Goal: Consume media (video, audio): Consume media (video, audio)

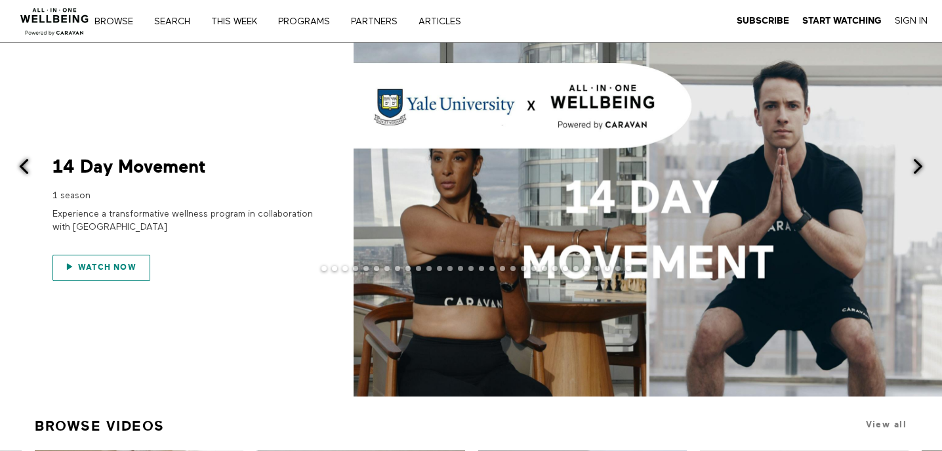
click at [117, 263] on span "Watch now" at bounding box center [107, 266] width 58 height 9
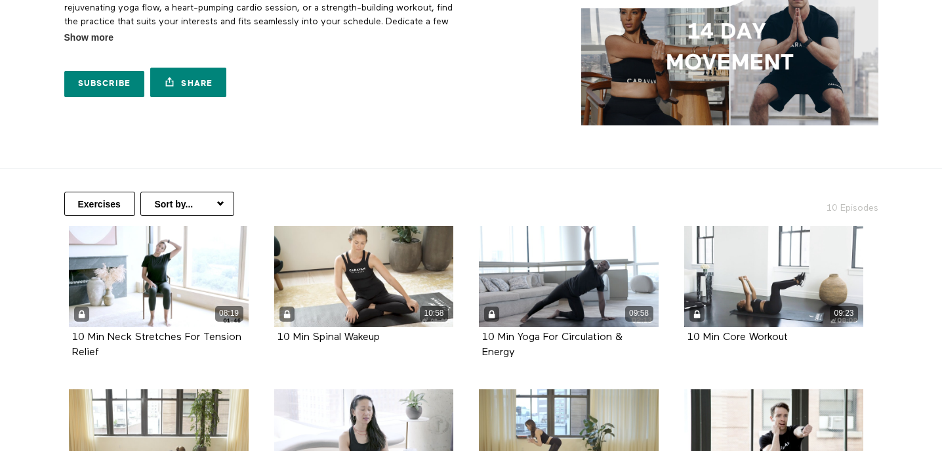
scroll to position [108, 0]
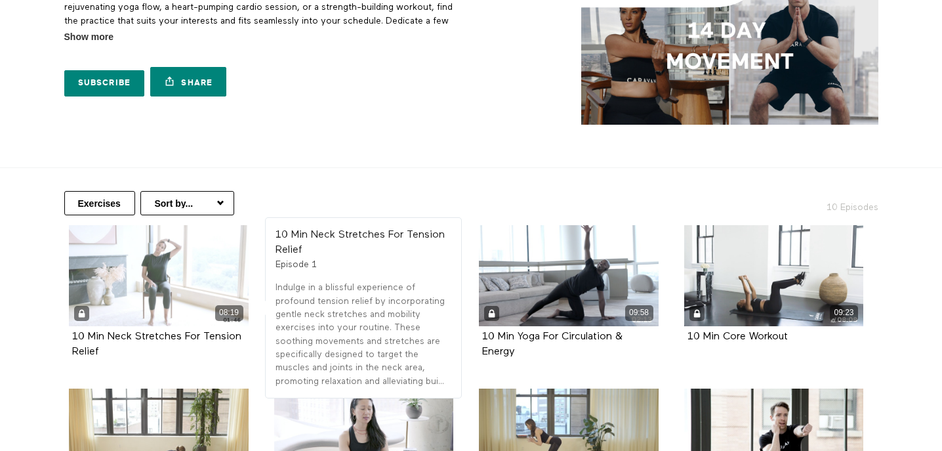
click at [116, 264] on div "08:19" at bounding box center [159, 275] width 180 height 101
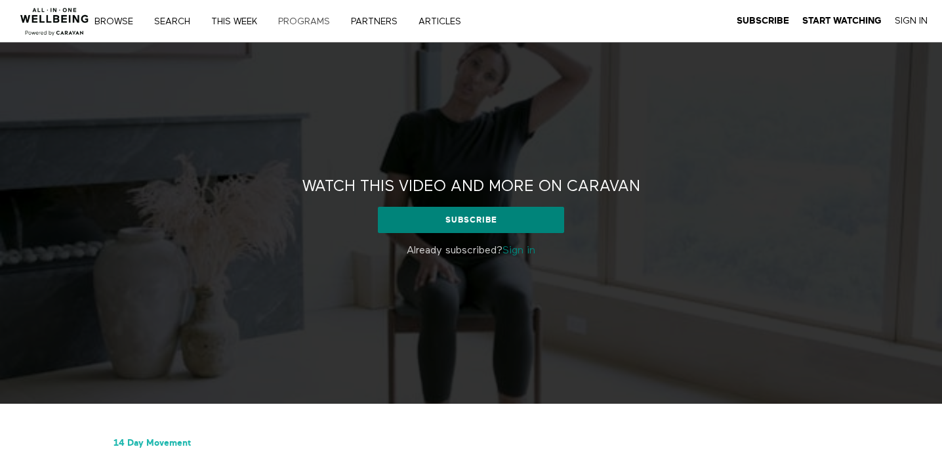
click at [301, 23] on link "PROGRAMS" at bounding box center [309, 21] width 70 height 9
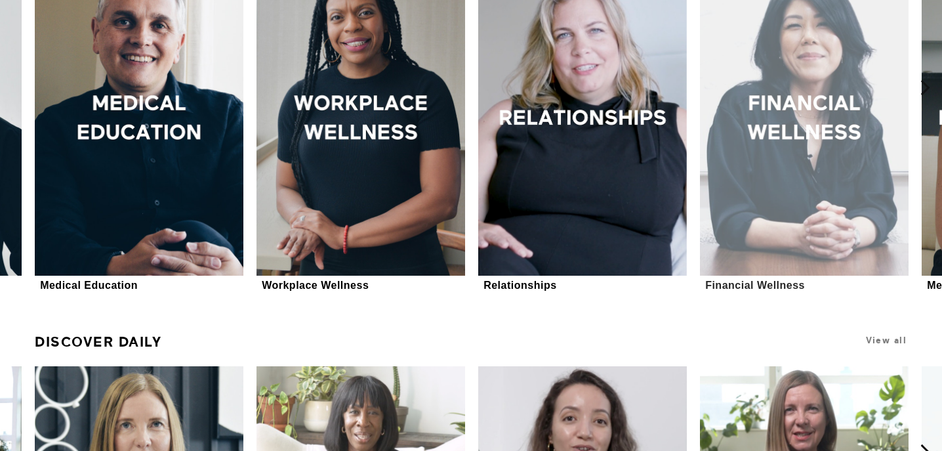
scroll to position [468, 0]
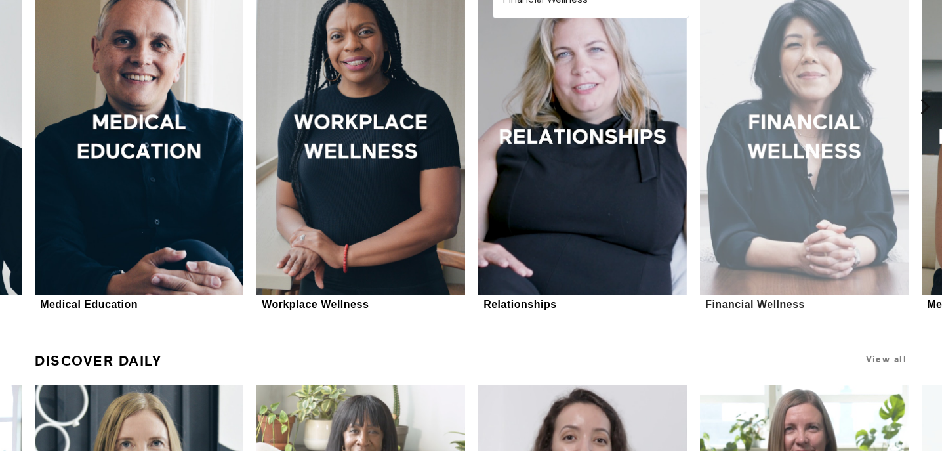
click at [780, 150] on div at bounding box center [804, 138] width 209 height 313
click at [783, 165] on div at bounding box center [804, 138] width 209 height 313
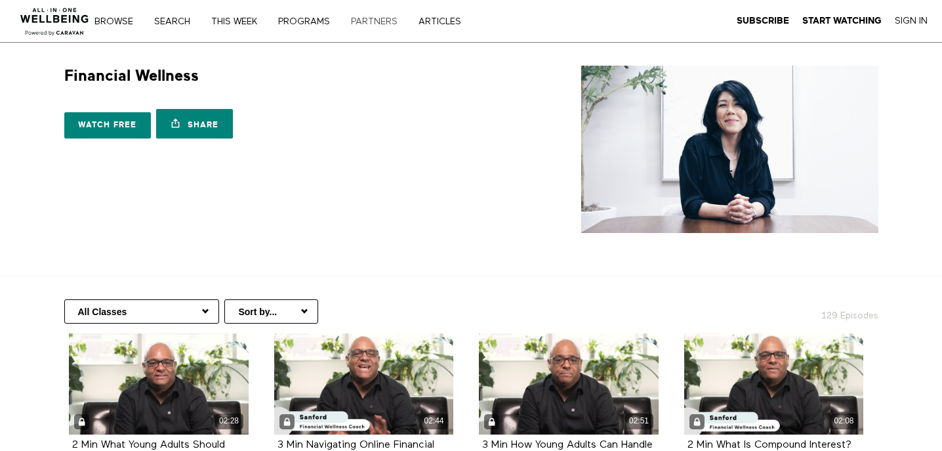
click at [395, 22] on link "PARTNERS" at bounding box center [378, 21] width 65 height 9
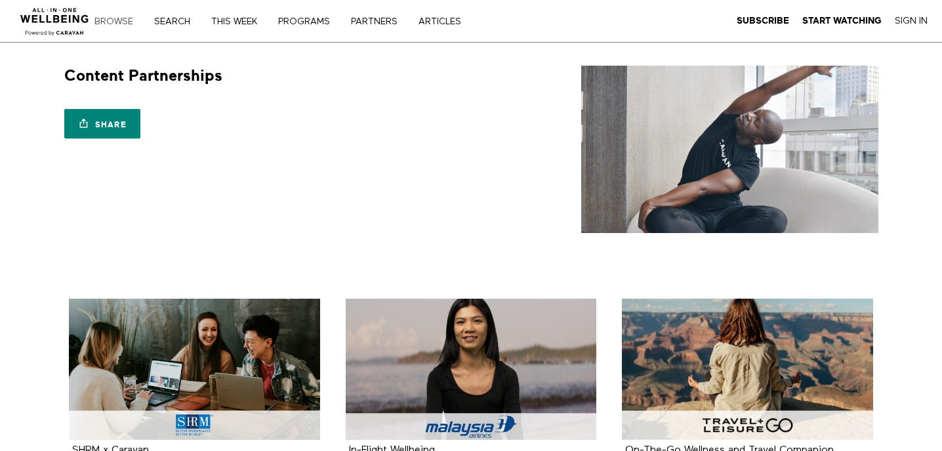
click at [122, 21] on link "Browse" at bounding box center [118, 21] width 57 height 9
